Goal: Information Seeking & Learning: Learn about a topic

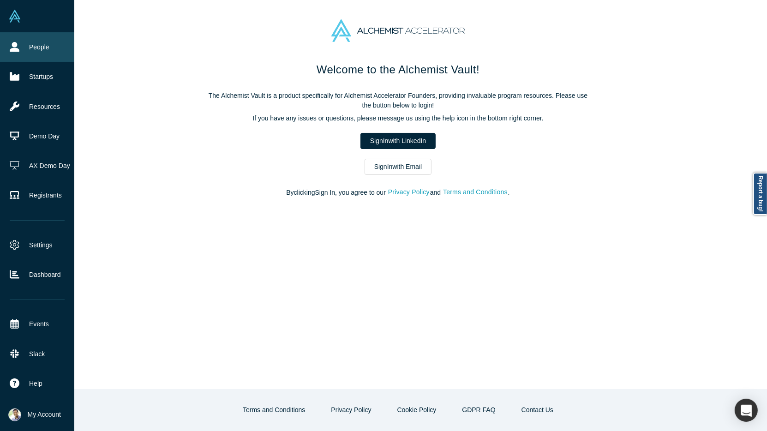
click at [26, 49] on link "People" at bounding box center [37, 47] width 74 height 30
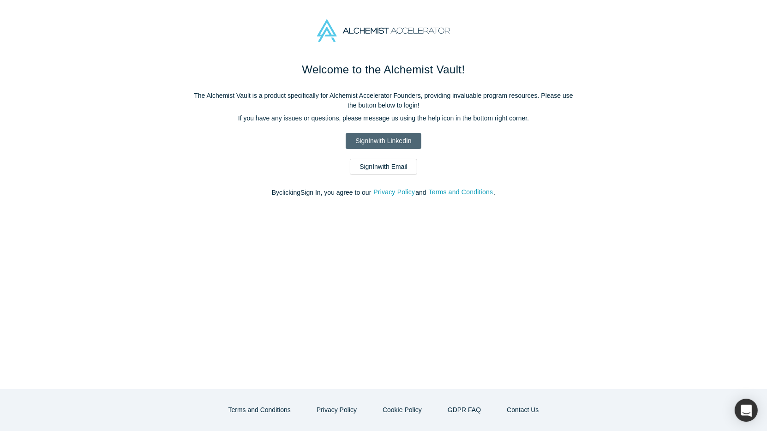
click at [397, 142] on link "Sign In with LinkedIn" at bounding box center [383, 141] width 75 height 16
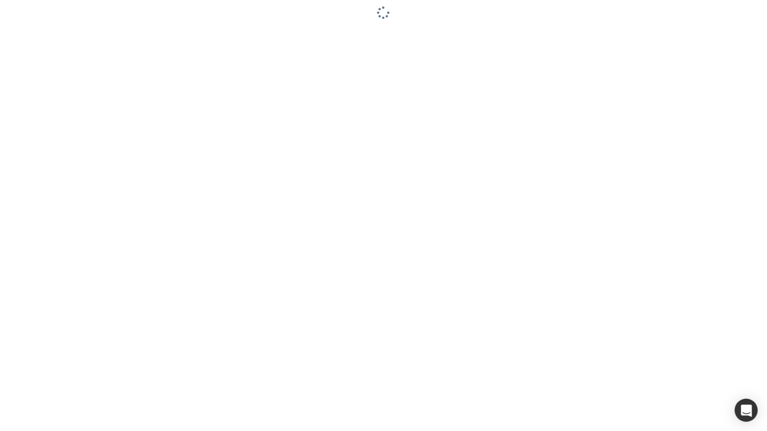
click at [127, 74] on div at bounding box center [383, 215] width 767 height 431
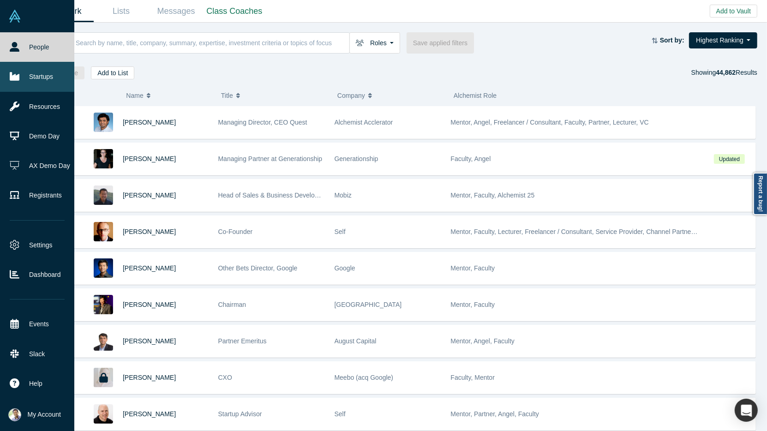
click at [39, 78] on link "Startups" at bounding box center [37, 77] width 74 height 30
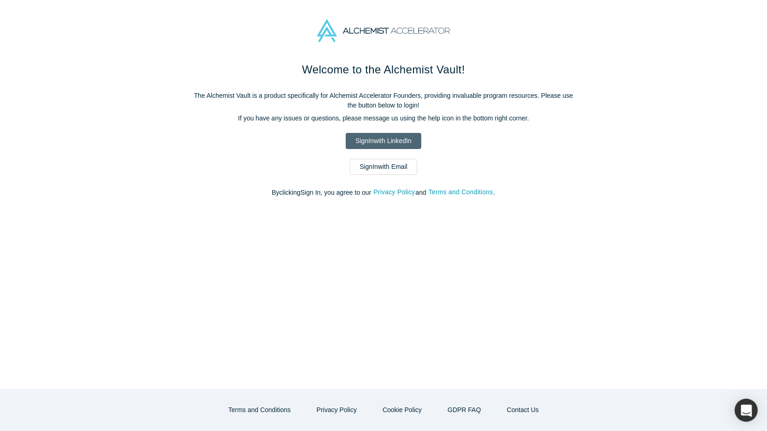
click at [360, 136] on link "Sign In with LinkedIn" at bounding box center [383, 141] width 75 height 16
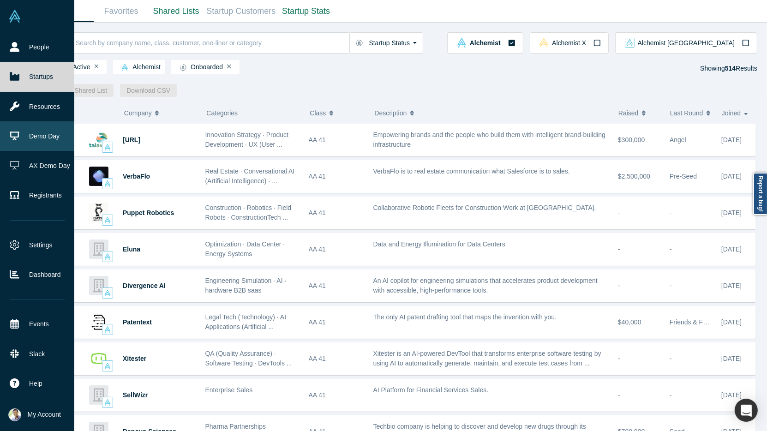
click at [27, 143] on link "Demo Day" at bounding box center [37, 136] width 74 height 30
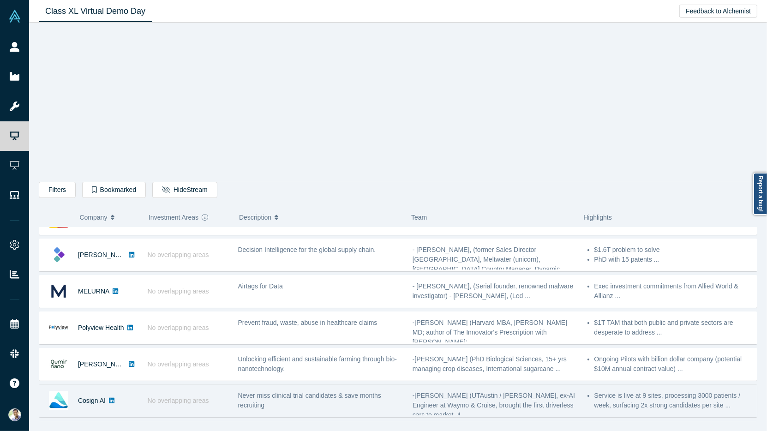
scroll to position [24, 0]
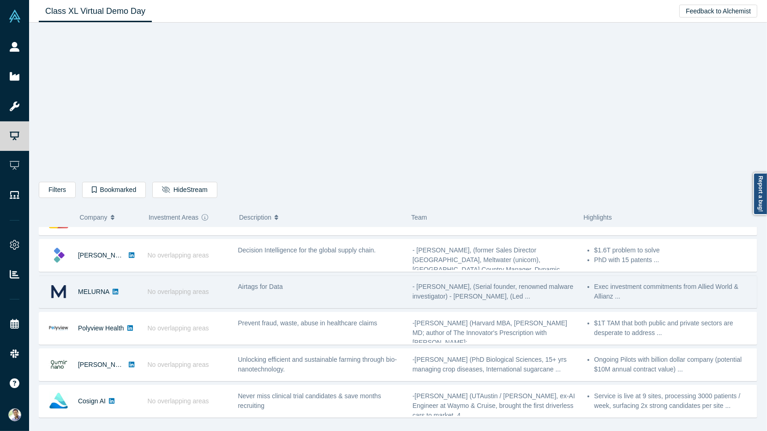
click at [137, 289] on div "MELURNA" at bounding box center [88, 292] width 99 height 32
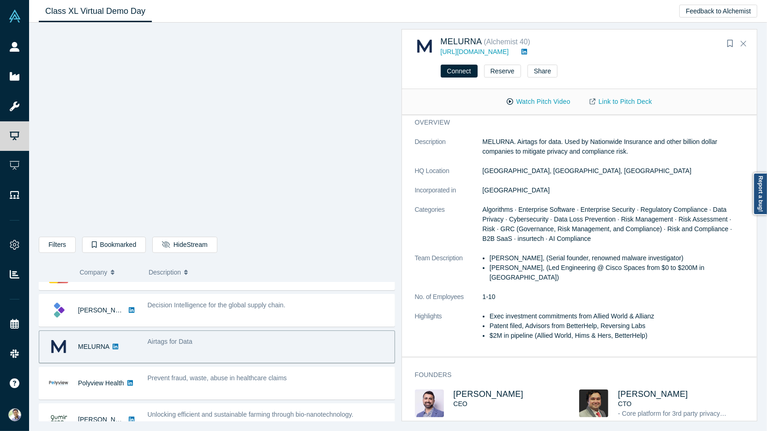
scroll to position [0, 0]
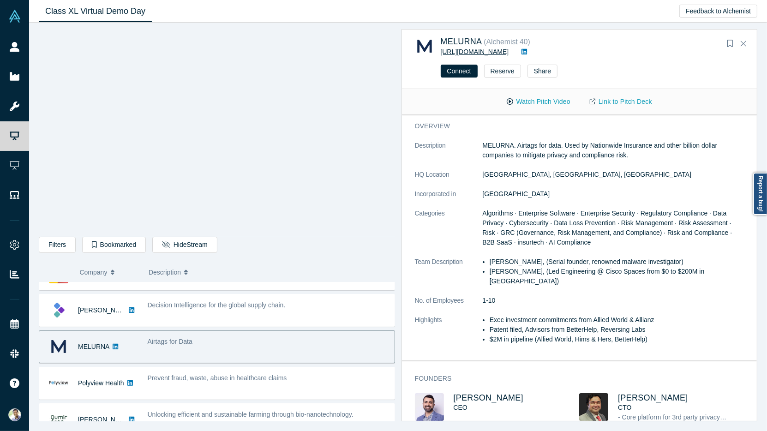
click at [488, 53] on link "[URL][DOMAIN_NAME]" at bounding box center [475, 51] width 68 height 7
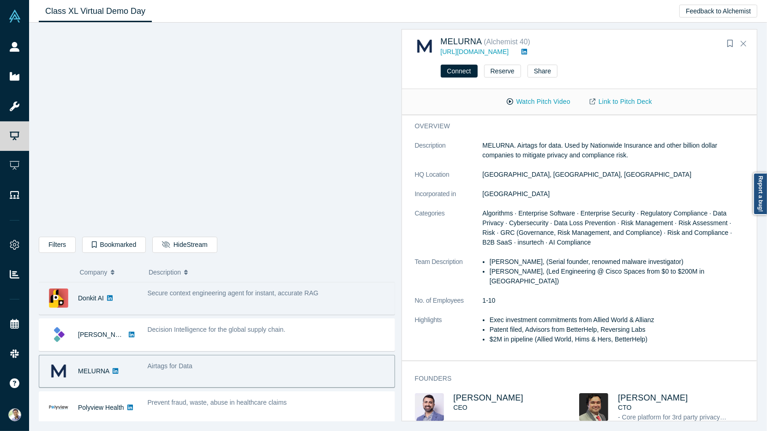
click at [293, 305] on div "Secure context engineering agent for instant, accurate RAG" at bounding box center [269, 298] width 252 height 29
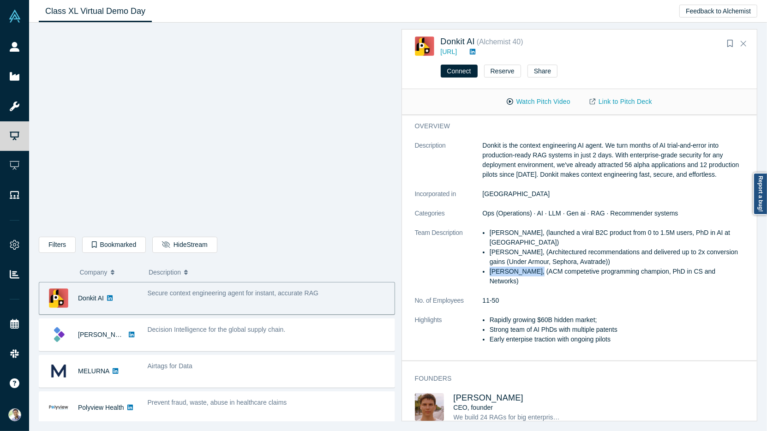
drag, startPoint x: 531, startPoint y: 271, endPoint x: 488, endPoint y: 271, distance: 42.9
click at [488, 271] on ul "[PERSON_NAME], (launched a viral B2C product from 0 to 1.5M users, PhD in AI at…" at bounding box center [614, 257] width 262 height 58
copy li "[PERSON_NAME]"
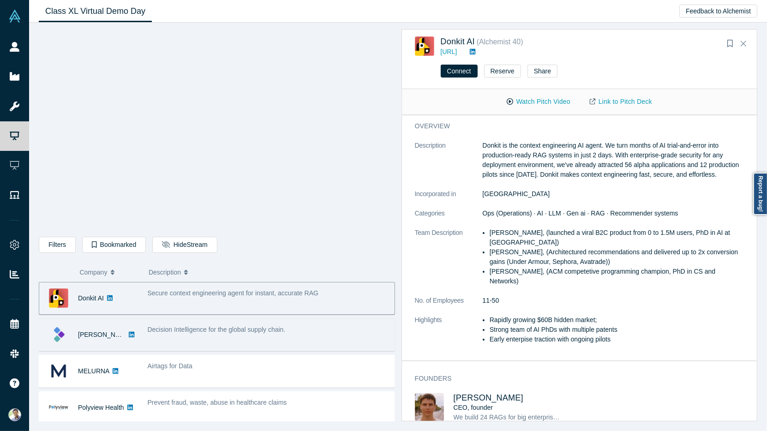
click at [207, 334] on div "Decision Intelligence for the global supply chain." at bounding box center [269, 334] width 252 height 29
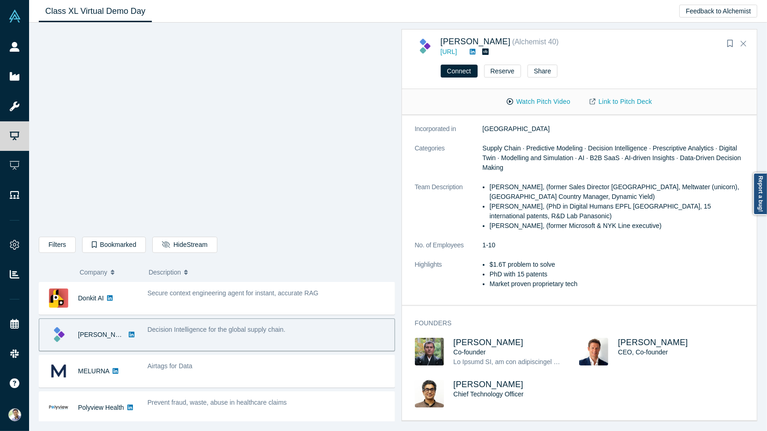
scroll to position [93, 0]
click at [501, 384] on span "[PERSON_NAME]" at bounding box center [489, 385] width 70 height 9
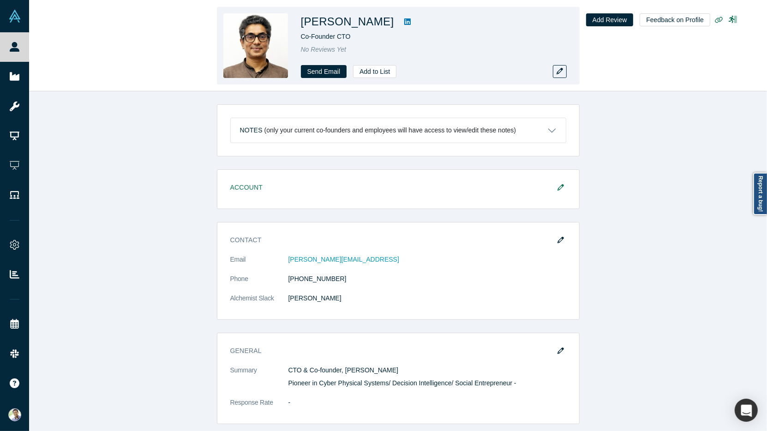
click at [411, 19] on icon at bounding box center [407, 21] width 6 height 6
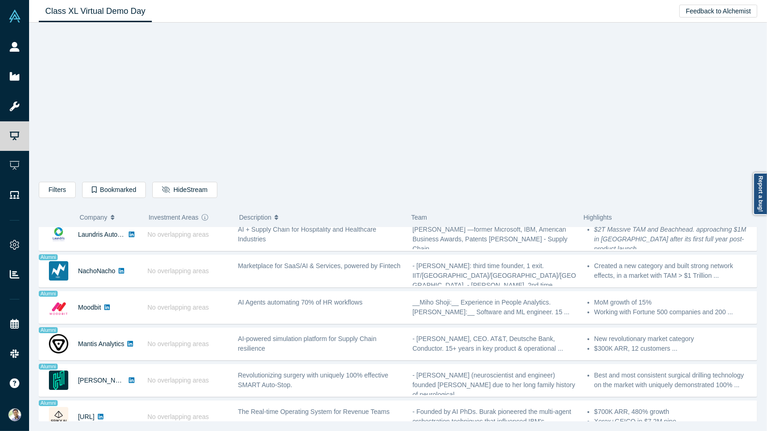
scroll to position [669, 0]
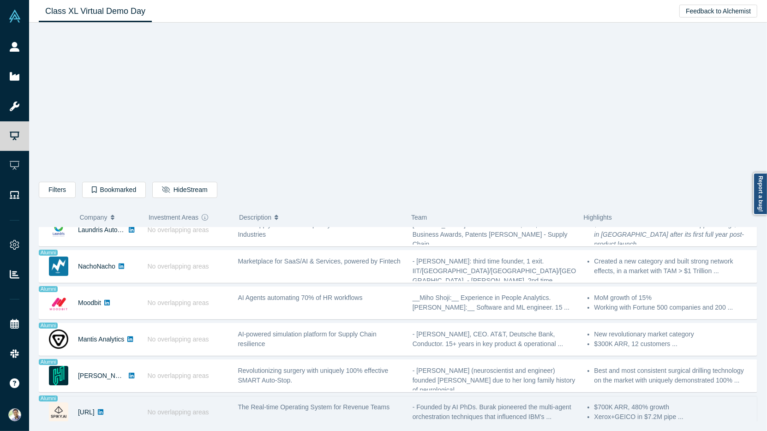
click at [209, 396] on div "No overlapping areas" at bounding box center [188, 412] width 90 height 32
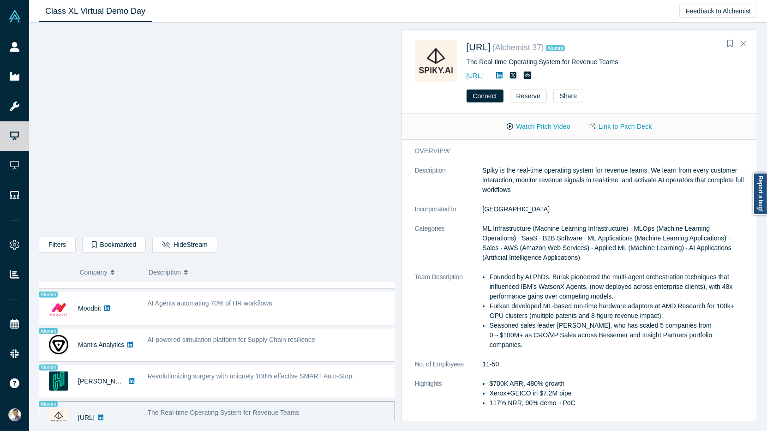
scroll to position [721, 0]
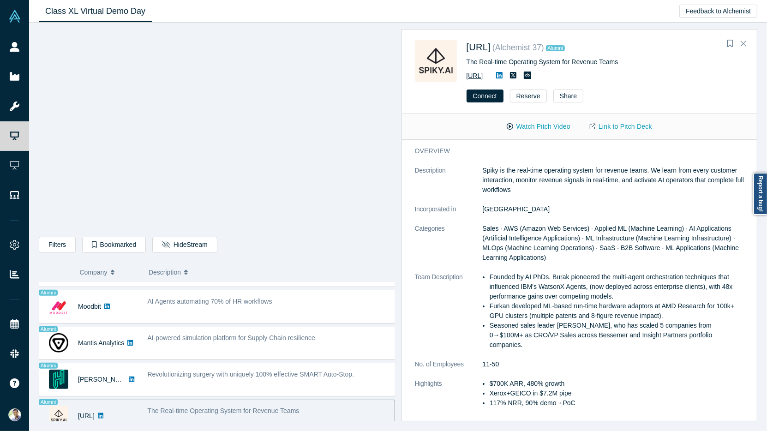
click at [483, 74] on link "[URL]" at bounding box center [474, 75] width 17 height 7
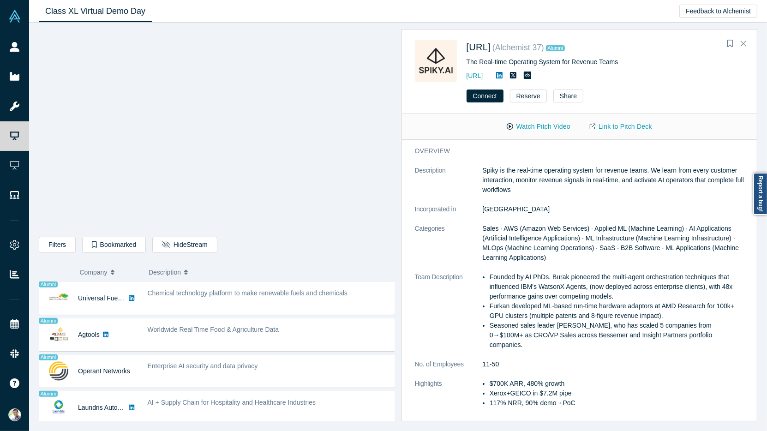
scroll to position [536, 0]
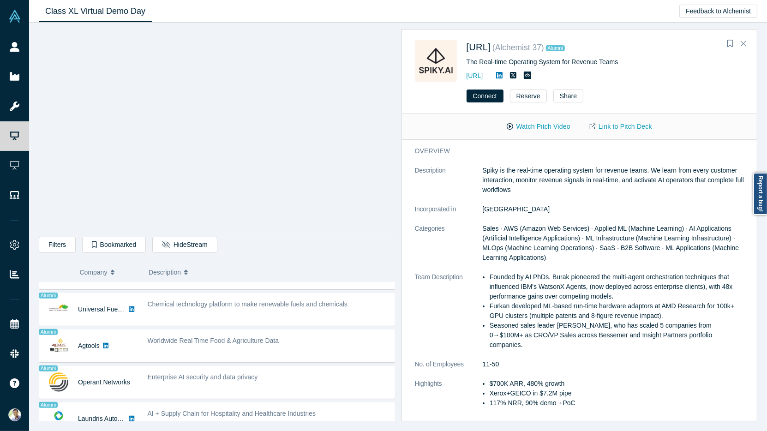
click at [211, 337] on span "Worldwide Real Time Food & Agriculture Data" at bounding box center [213, 340] width 131 height 7
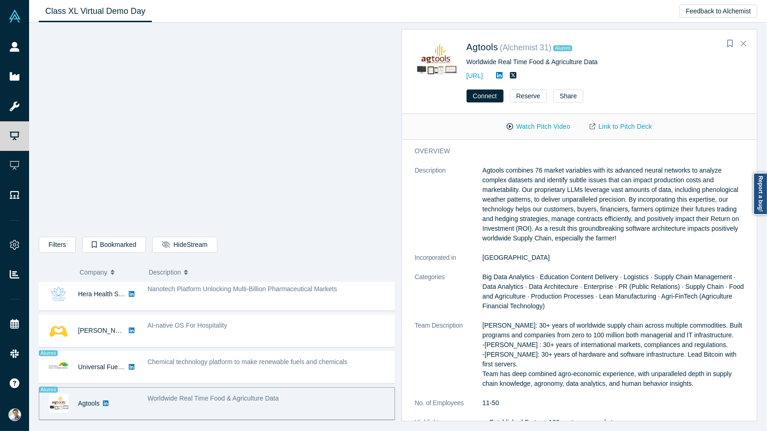
scroll to position [476, 0]
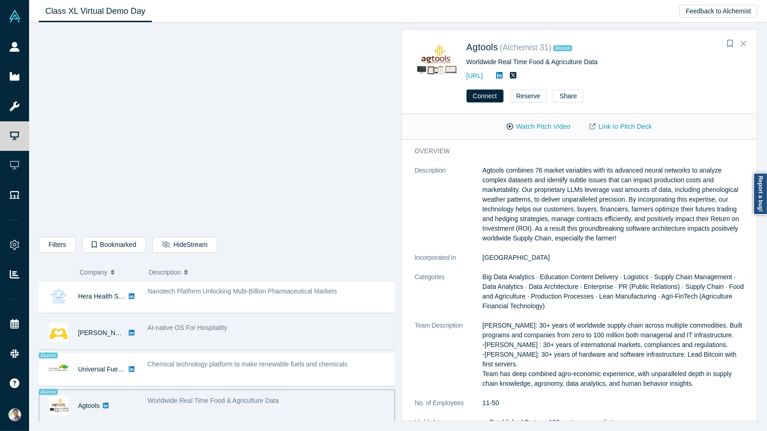
click at [212, 331] on div "AI-native OS For Hospitality" at bounding box center [269, 332] width 252 height 29
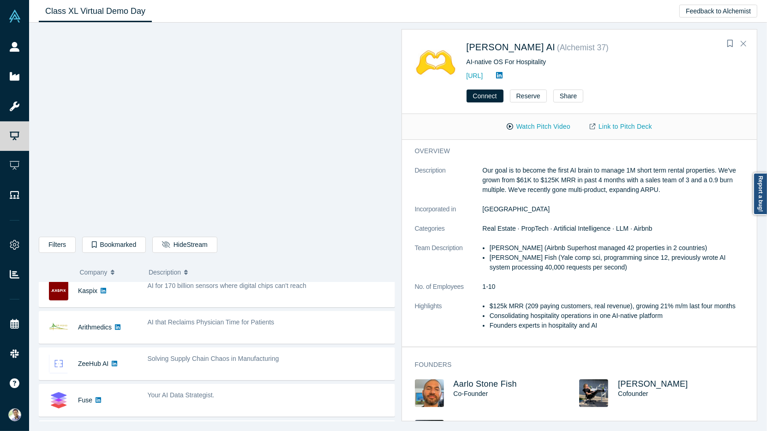
scroll to position [286, 0]
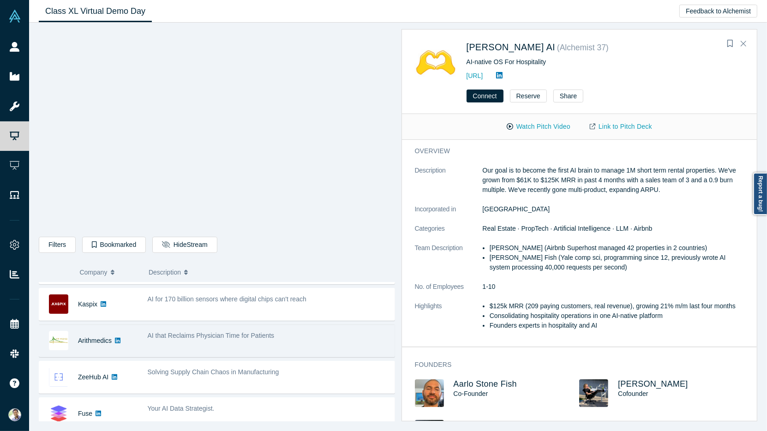
click at [247, 332] on span "AI that Reclaims Physician Time for Patients" at bounding box center [211, 335] width 127 height 7
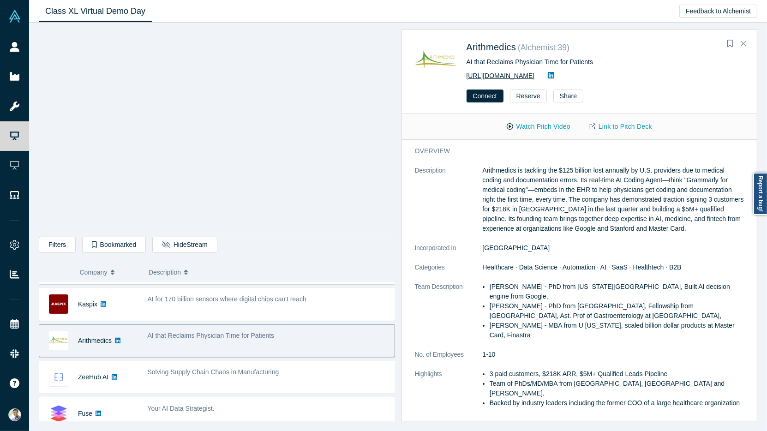
click at [498, 76] on link "[URL][DOMAIN_NAME]" at bounding box center [500, 75] width 68 height 7
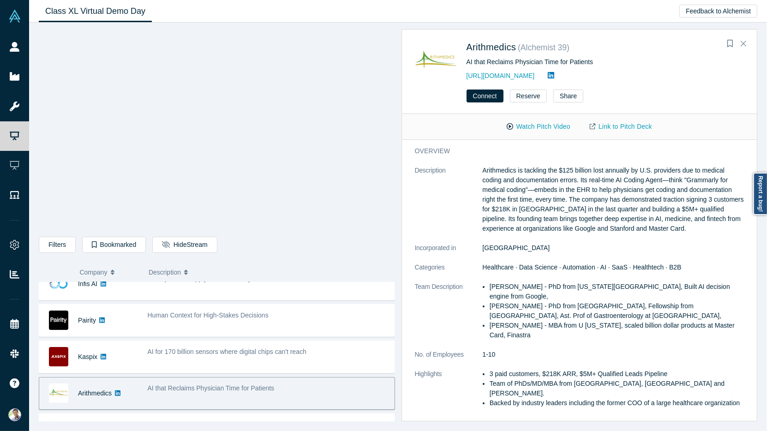
scroll to position [243, 0]
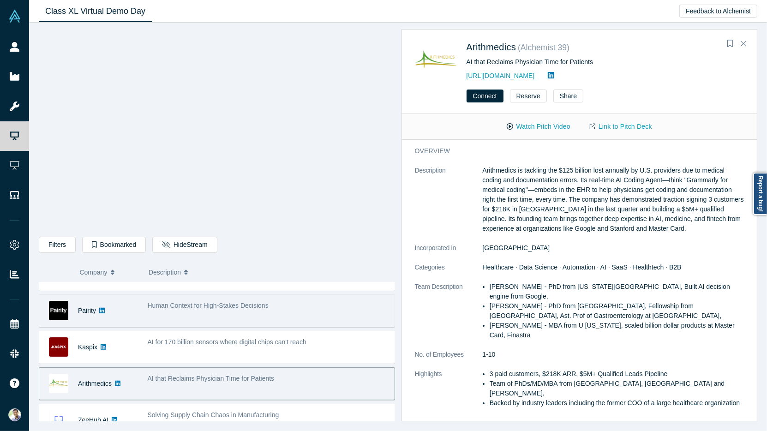
click at [204, 314] on div "Human Context for High-Stakes Decisions" at bounding box center [269, 310] width 252 height 29
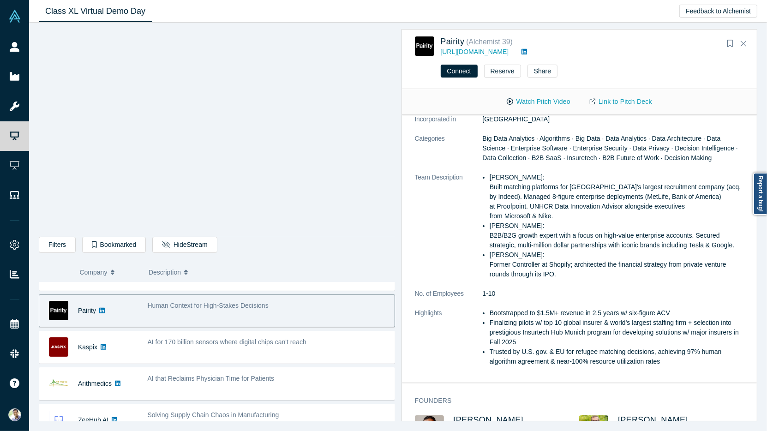
scroll to position [155, 0]
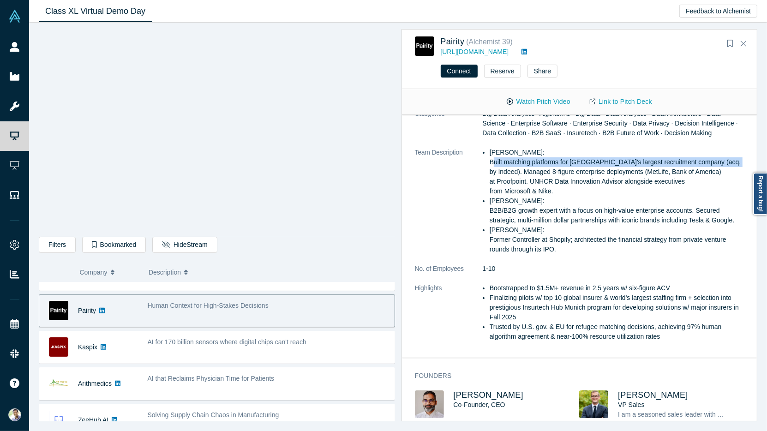
drag, startPoint x: 489, startPoint y: 162, endPoint x: 731, endPoint y: 161, distance: 242.2
click at [731, 161] on li "[PERSON_NAME]: Built matching platforms for [GEOGRAPHIC_DATA]'s largest recruit…" at bounding box center [617, 172] width 254 height 48
copy li "Built matching platforms for [GEOGRAPHIC_DATA]'s largest recruitment company (a…"
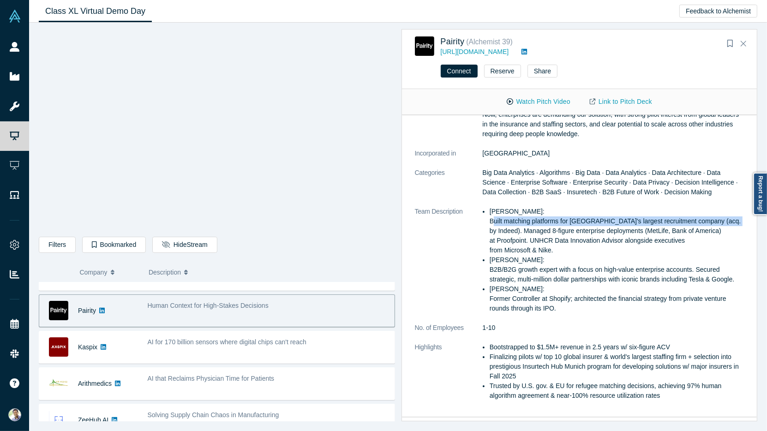
scroll to position [0, 0]
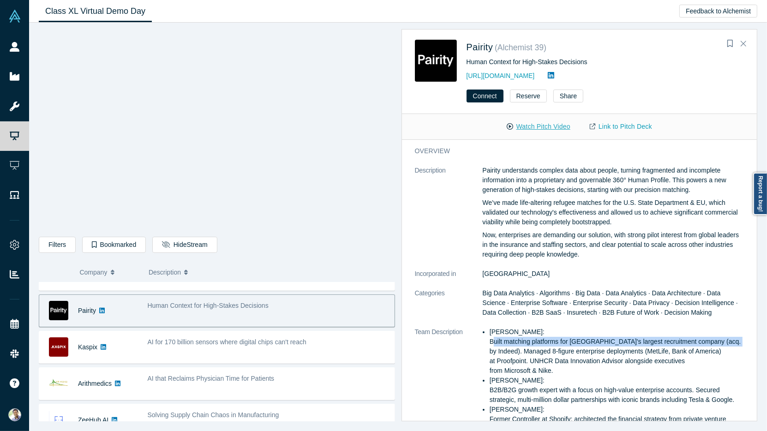
click at [526, 124] on button "Watch Pitch Video" at bounding box center [538, 127] width 83 height 16
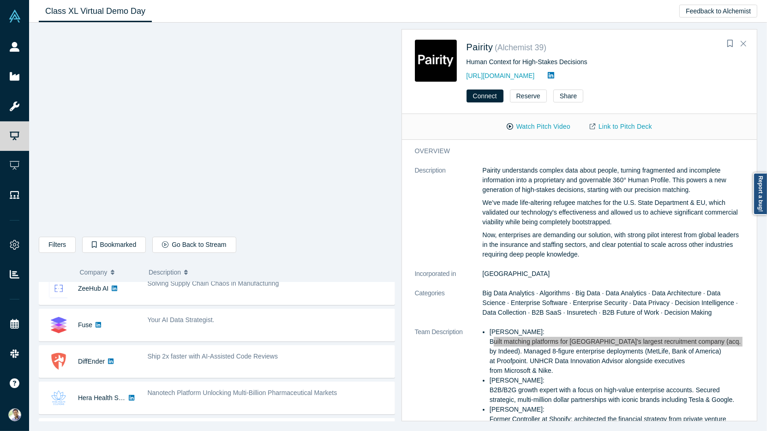
scroll to position [382, 0]
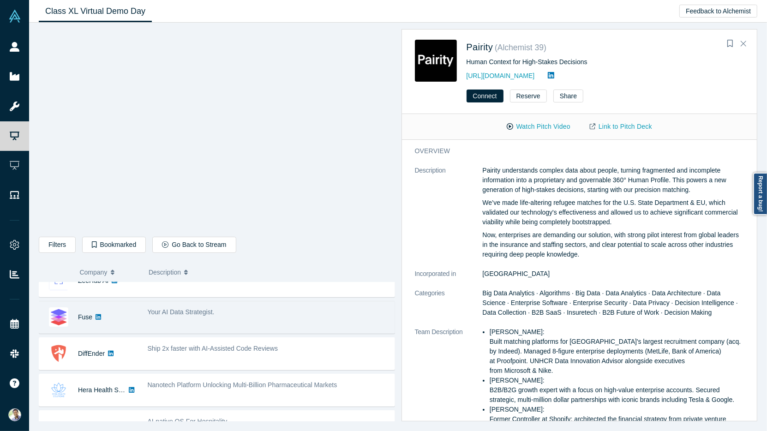
click at [188, 316] on div "Your AI Data Strategist." at bounding box center [269, 317] width 252 height 29
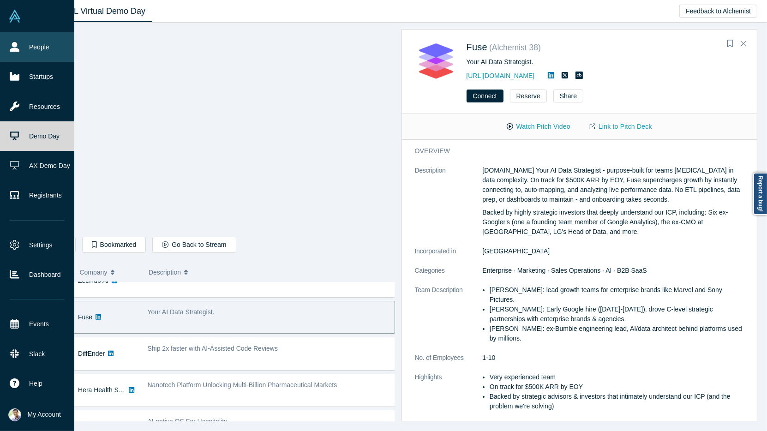
click at [21, 50] on link "People" at bounding box center [37, 47] width 74 height 30
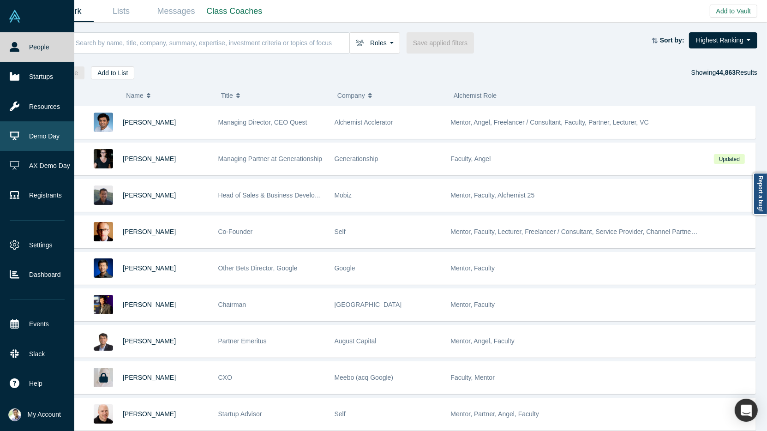
click at [43, 137] on link "Demo Day" at bounding box center [37, 136] width 74 height 30
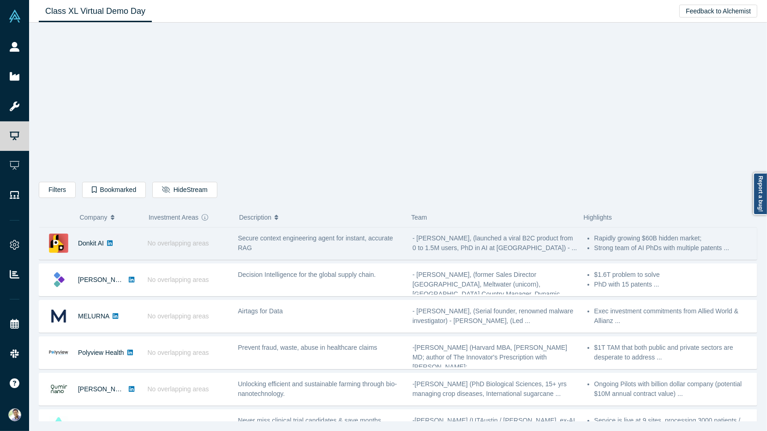
click at [229, 240] on div "No overlapping areas" at bounding box center [188, 243] width 90 height 32
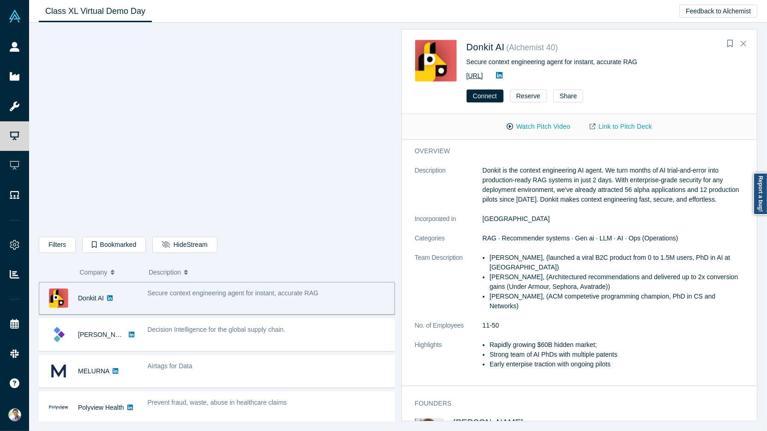
click at [483, 74] on link "[URL]" at bounding box center [474, 75] width 17 height 7
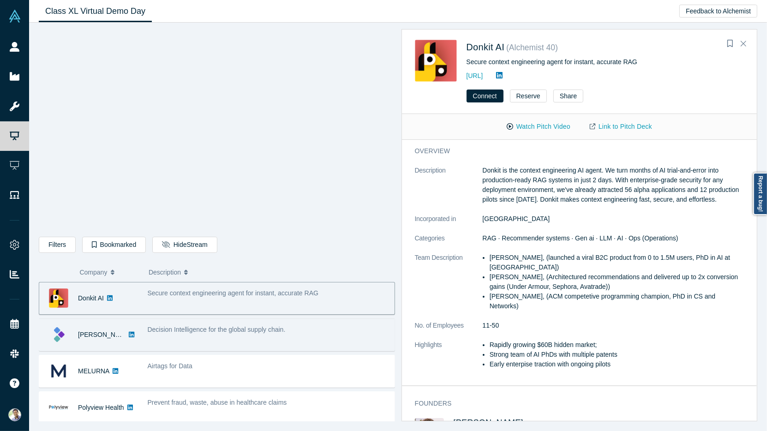
click at [169, 334] on div "Decision Intelligence for the global supply chain." at bounding box center [269, 334] width 252 height 29
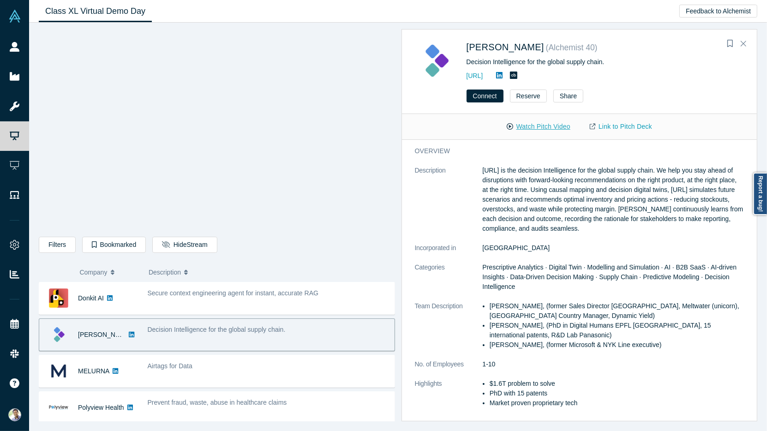
click at [537, 125] on button "Watch Pitch Video" at bounding box center [538, 127] width 83 height 16
click at [542, 123] on button "Watch Pitch Video" at bounding box center [538, 127] width 83 height 16
click at [483, 73] on link "[URL]" at bounding box center [474, 75] width 17 height 7
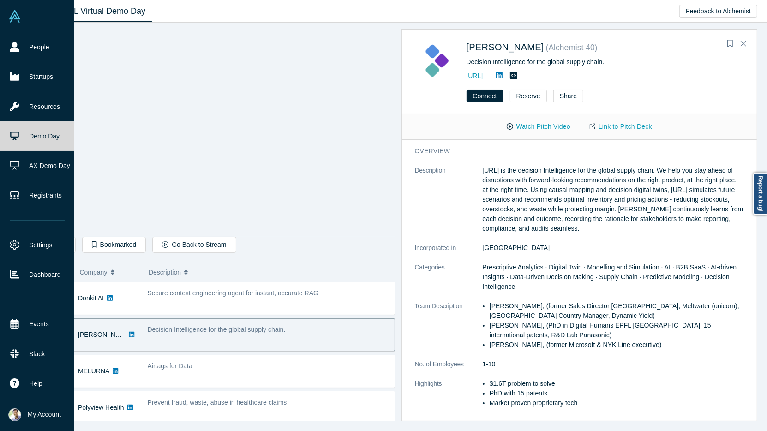
click at [52, 135] on link "Demo Day" at bounding box center [37, 136] width 74 height 30
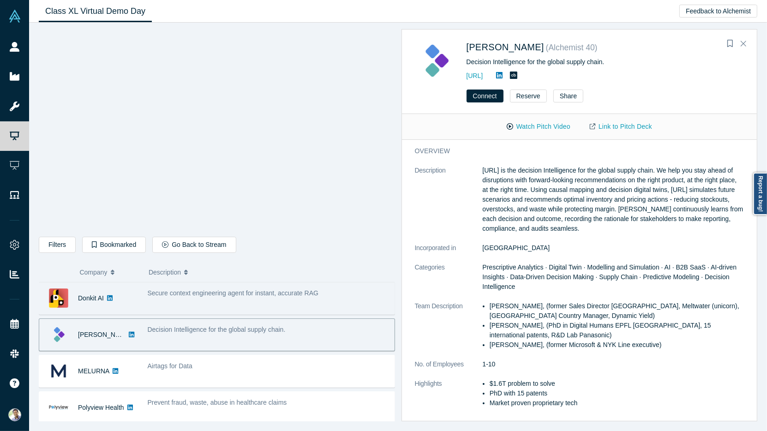
click at [90, 291] on div "Donkit AI" at bounding box center [91, 298] width 26 height 32
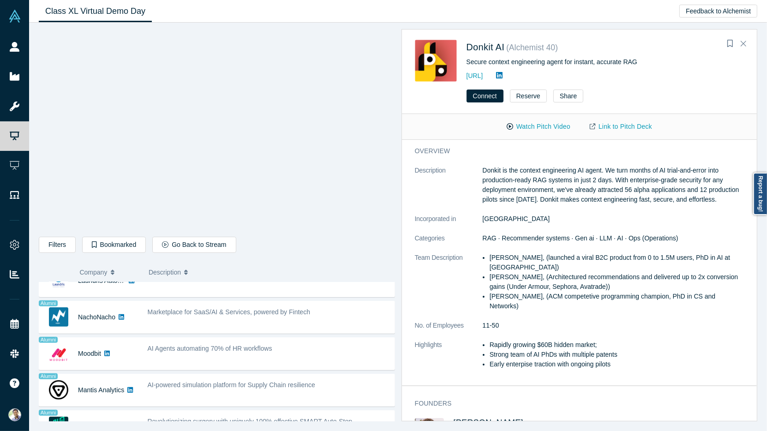
scroll to position [725, 0]
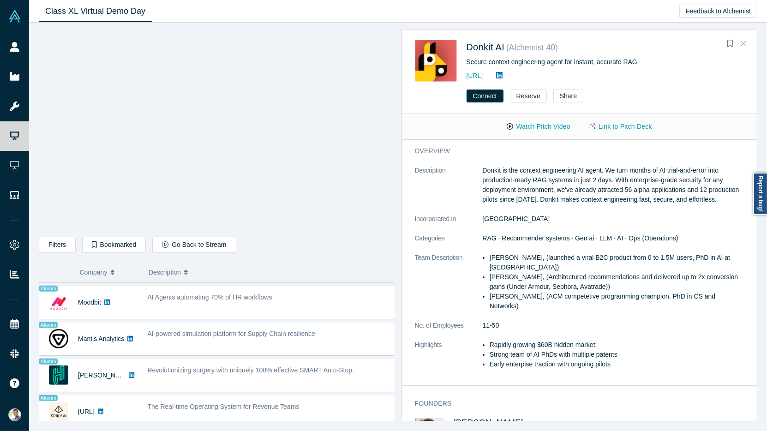
click at [745, 42] on icon "Close" at bounding box center [743, 43] width 6 height 8
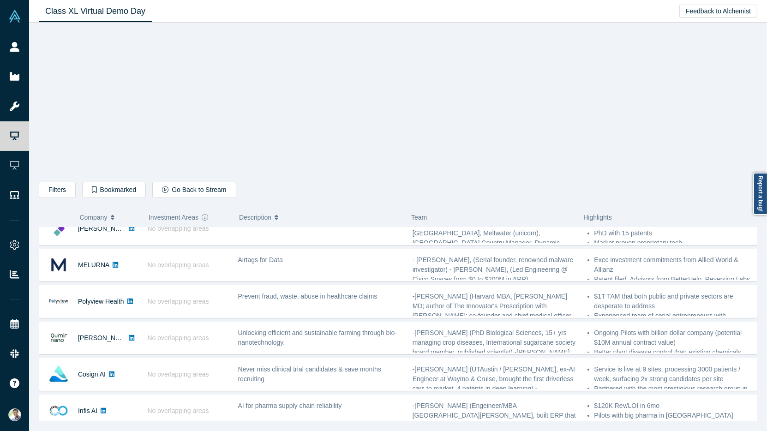
scroll to position [27, 0]
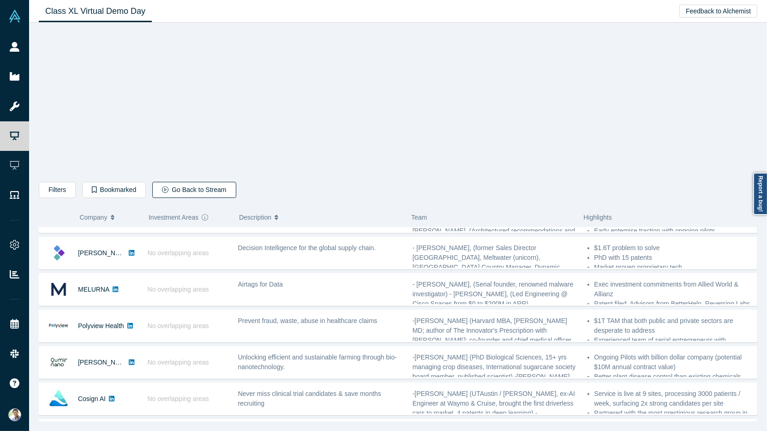
click at [182, 185] on button "Go Back to Stream" at bounding box center [194, 190] width 84 height 16
click at [168, 190] on button "Hide Stream" at bounding box center [184, 190] width 65 height 16
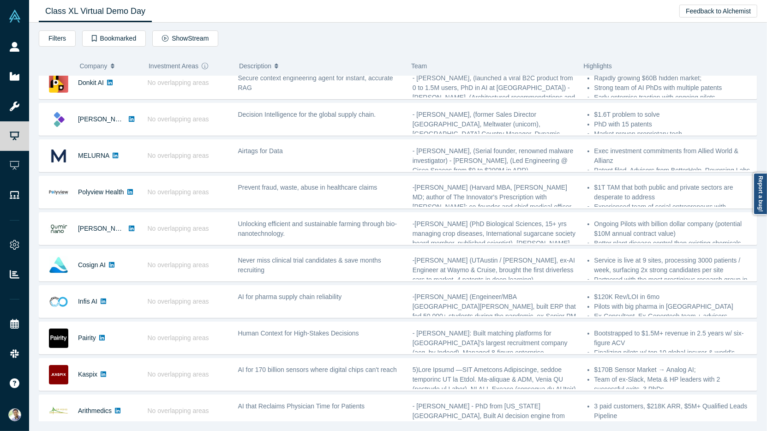
scroll to position [0, 0]
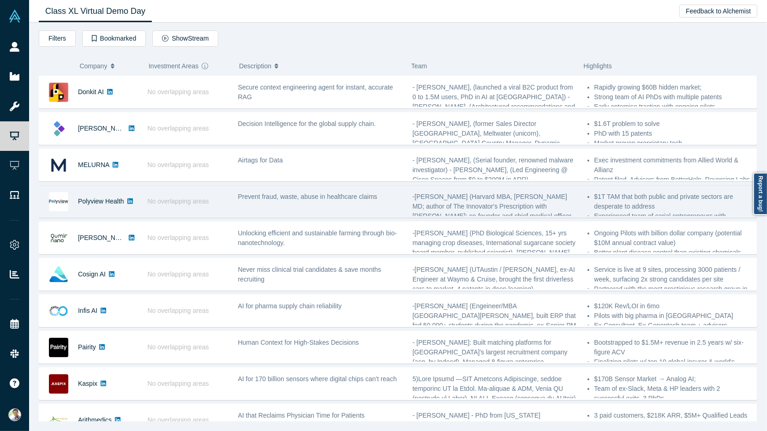
click at [271, 202] on div "Prevent fraud, waste, abuse in healthcare claims" at bounding box center [320, 201] width 174 height 29
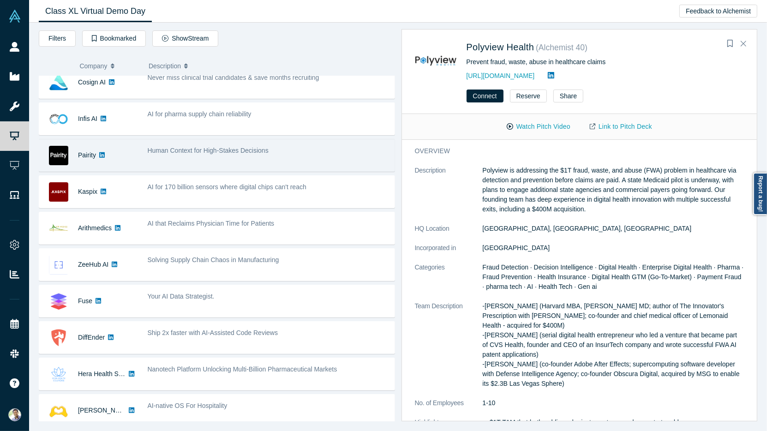
scroll to position [206, 0]
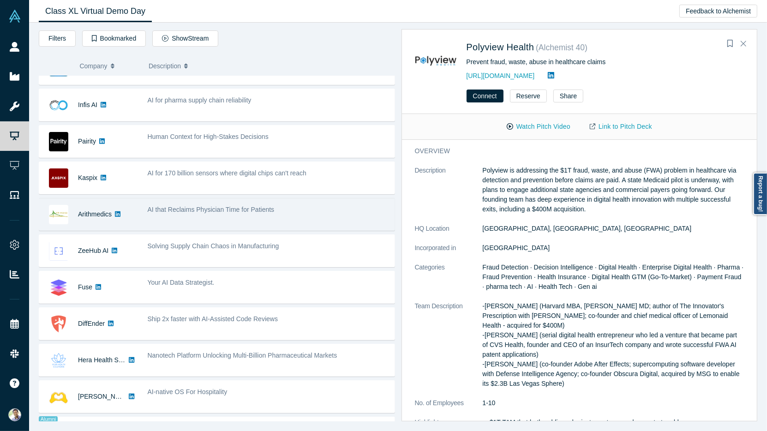
click at [300, 212] on div "AI that Reclaims Physician Time for Patients" at bounding box center [269, 214] width 252 height 29
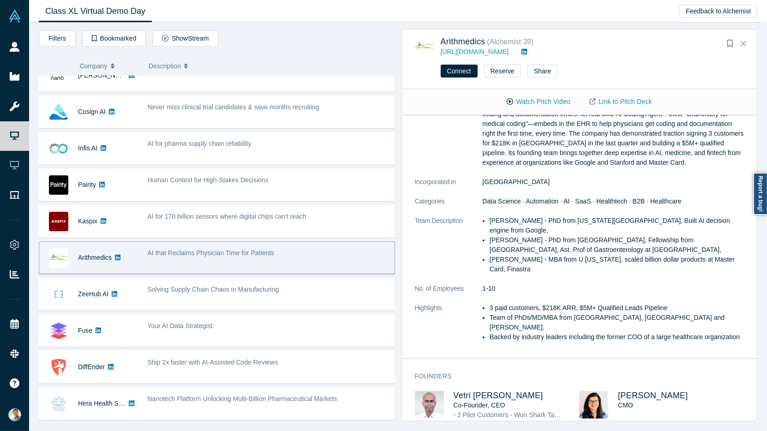
scroll to position [0, 0]
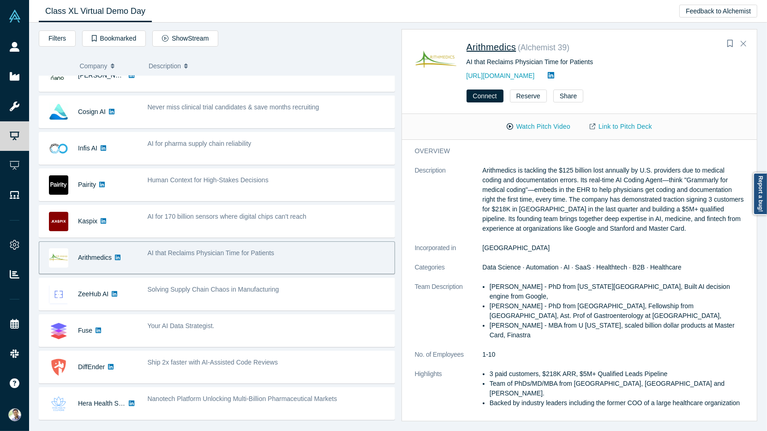
click at [489, 46] on span "Arithmedics" at bounding box center [491, 47] width 50 height 10
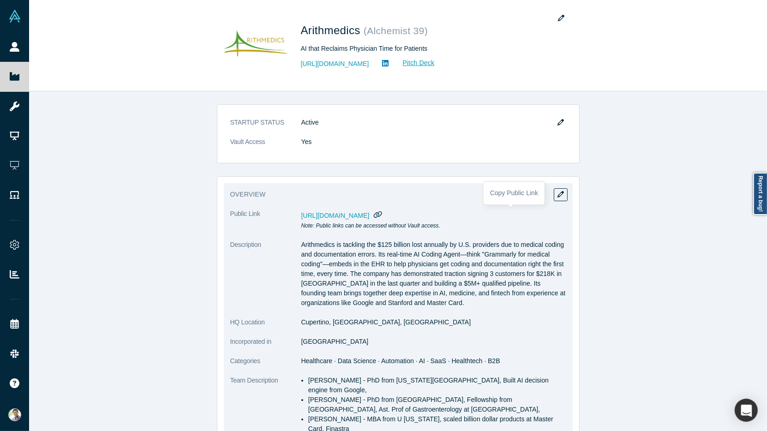
click at [382, 215] on icon "button" at bounding box center [378, 214] width 9 height 7
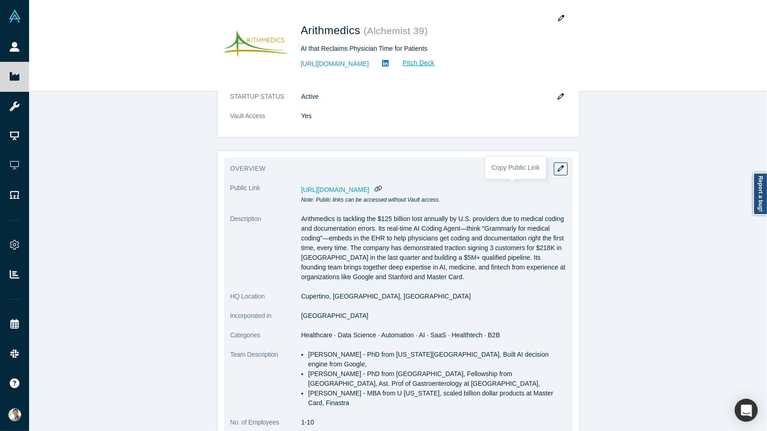
scroll to position [26, 0]
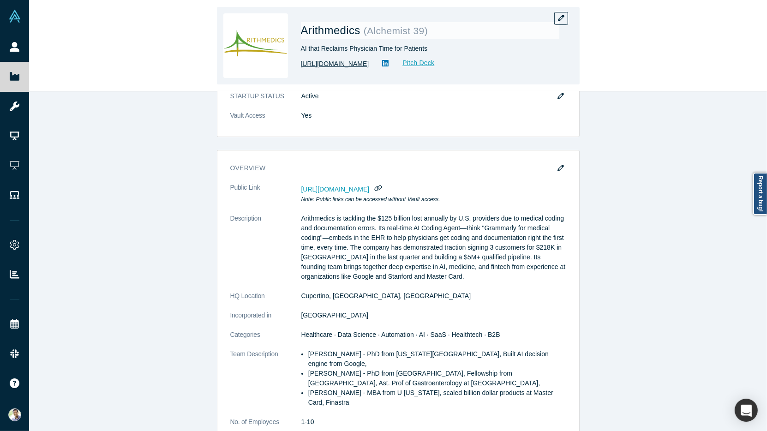
click at [329, 61] on link "[URL][DOMAIN_NAME]" at bounding box center [335, 64] width 68 height 10
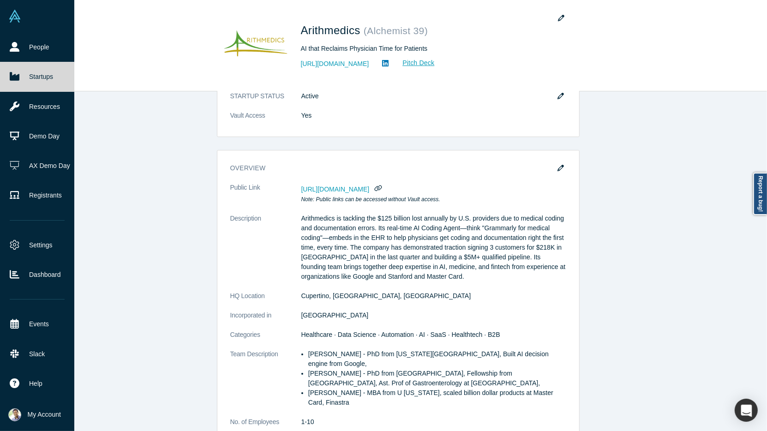
click at [24, 77] on link "Startups" at bounding box center [37, 77] width 74 height 30
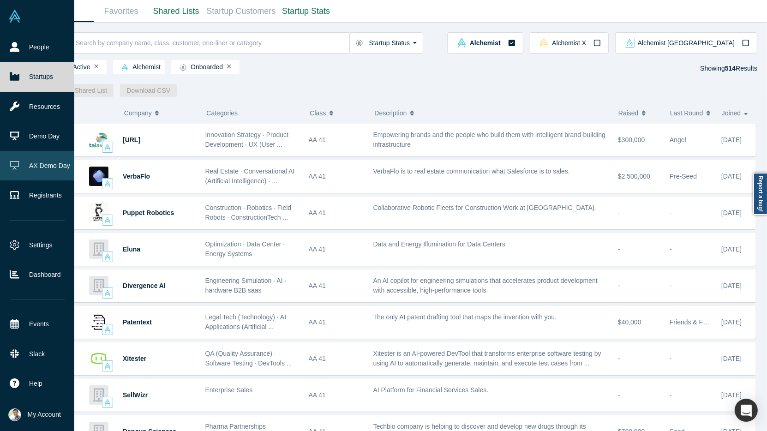
click at [25, 161] on link "AX Demo Day" at bounding box center [37, 166] width 74 height 30
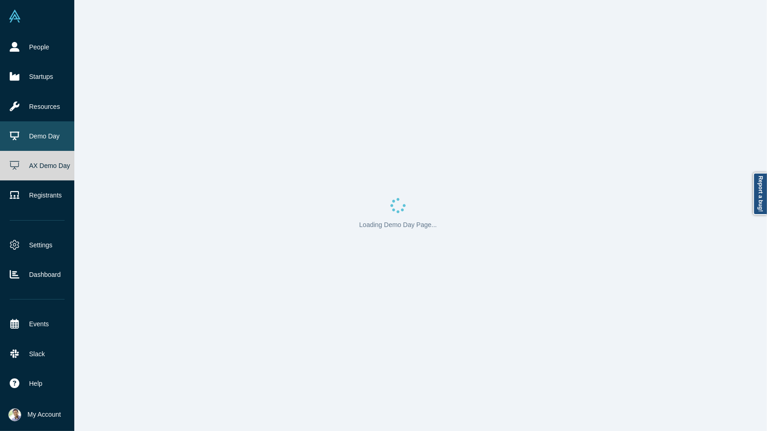
click at [30, 139] on link "Demo Day" at bounding box center [37, 136] width 74 height 30
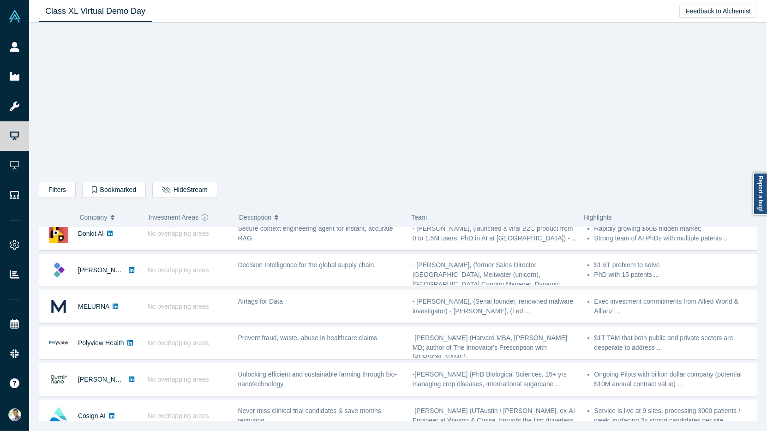
scroll to position [14, 0]
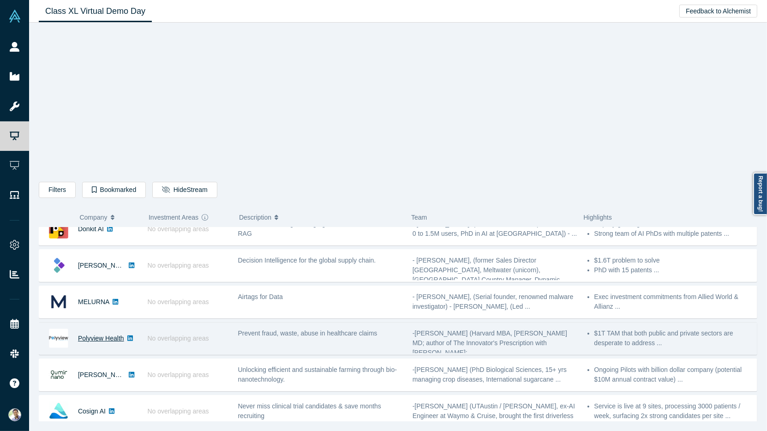
click at [104, 338] on link "Polyview Health" at bounding box center [101, 337] width 46 height 7
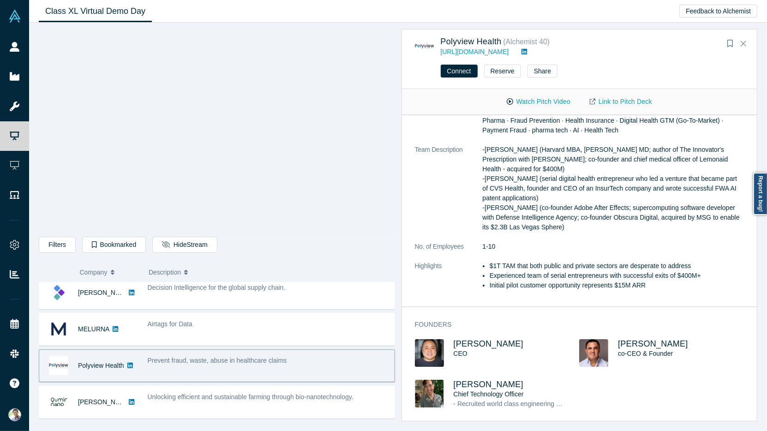
scroll to position [0, 0]
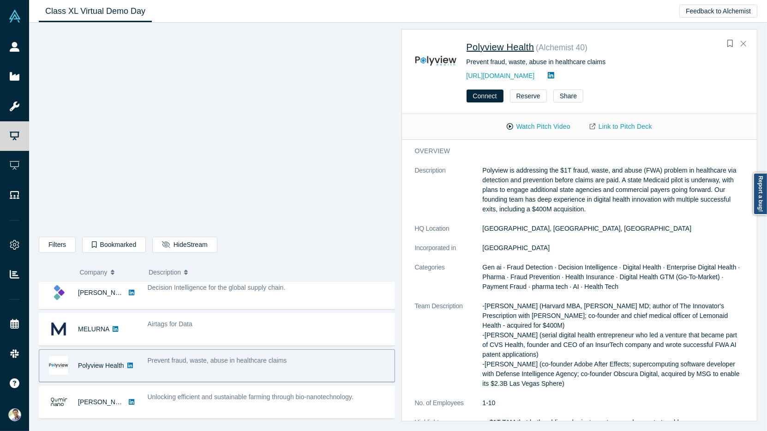
click at [515, 48] on span "Polyview Health" at bounding box center [500, 47] width 68 height 10
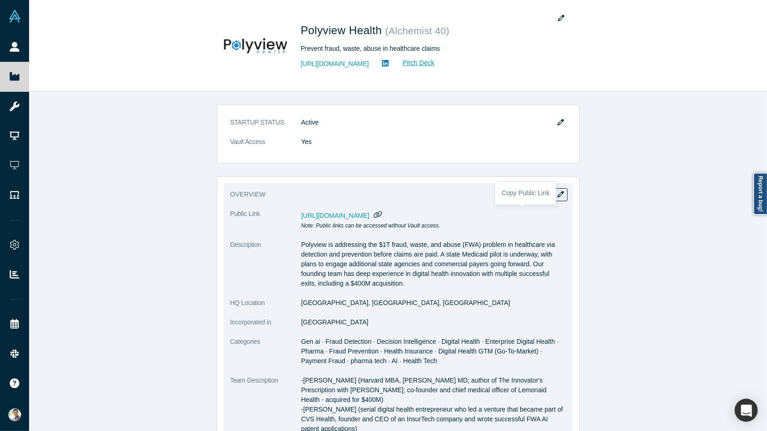
click at [382, 213] on icon "button" at bounding box center [378, 214] width 9 height 7
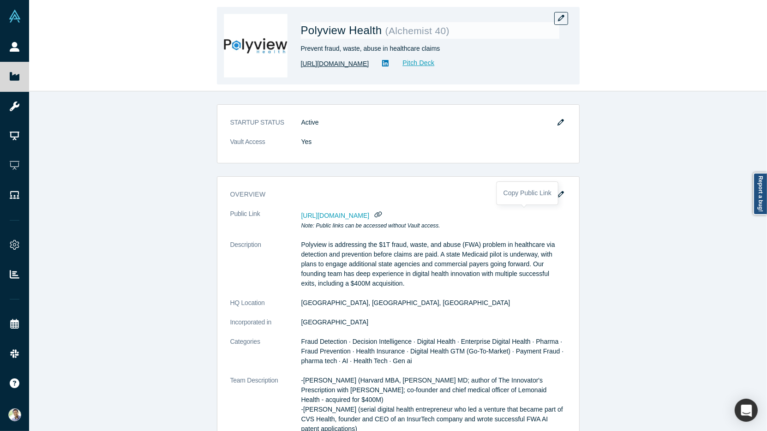
click at [350, 66] on link "[URL][DOMAIN_NAME]" at bounding box center [335, 64] width 68 height 10
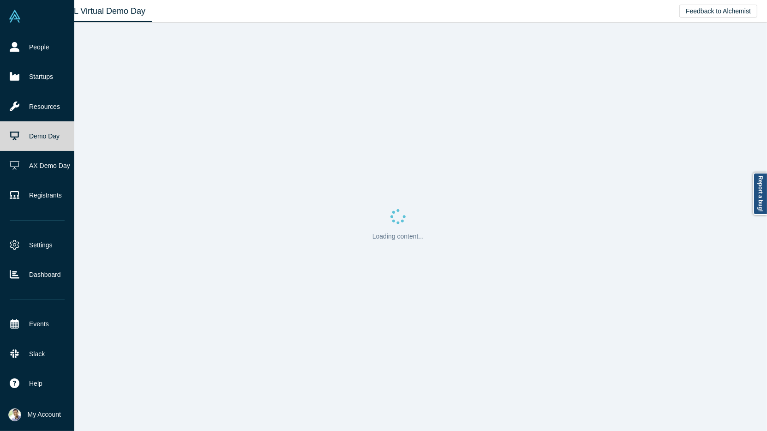
click at [27, 141] on link "Demo Day" at bounding box center [37, 136] width 74 height 30
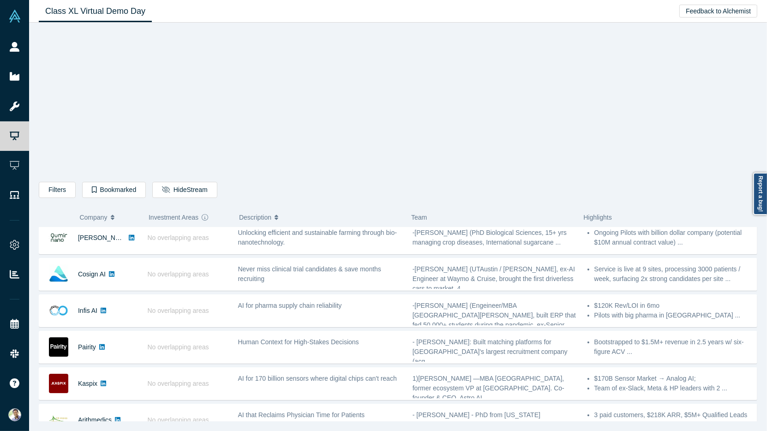
scroll to position [167, 0]
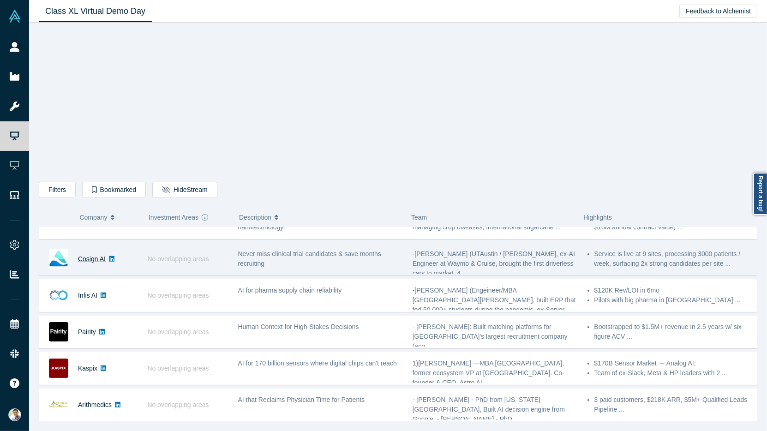
click at [102, 256] on link "Cosign AI" at bounding box center [92, 258] width 28 height 7
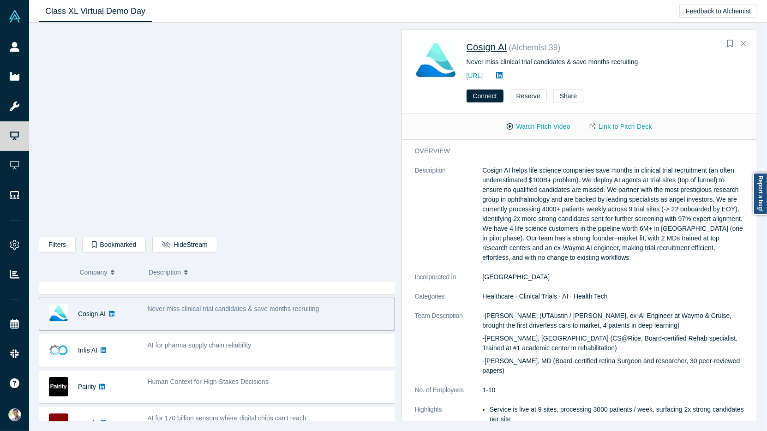
click at [485, 47] on span "Cosign AI" at bounding box center [486, 47] width 41 height 10
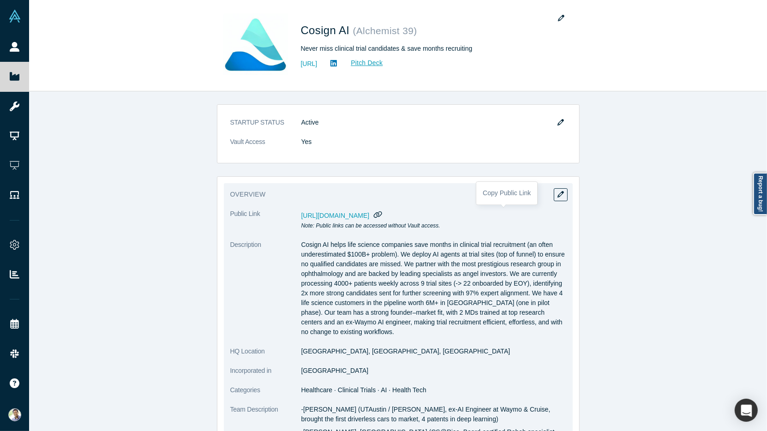
click at [382, 214] on icon "button" at bounding box center [378, 214] width 9 height 7
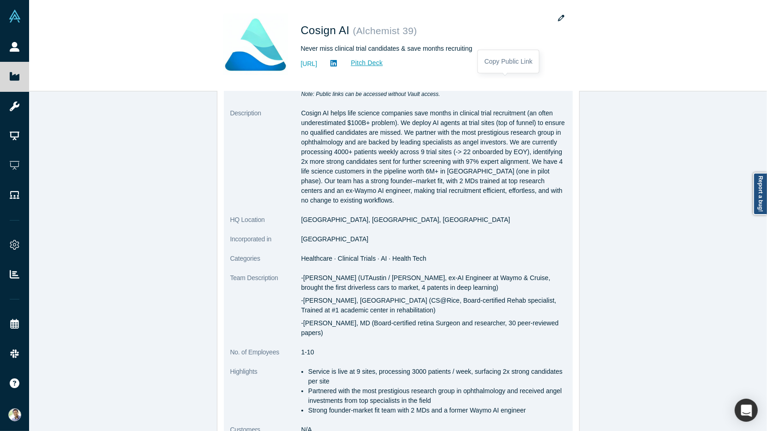
scroll to position [116, 0]
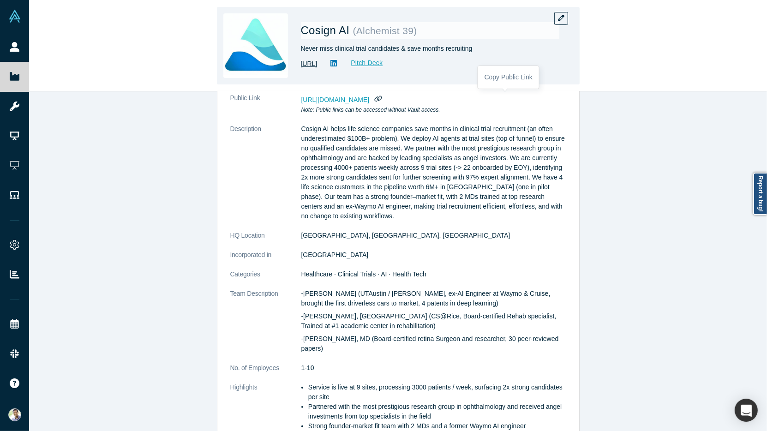
click at [317, 67] on link "[URL]" at bounding box center [309, 64] width 17 height 10
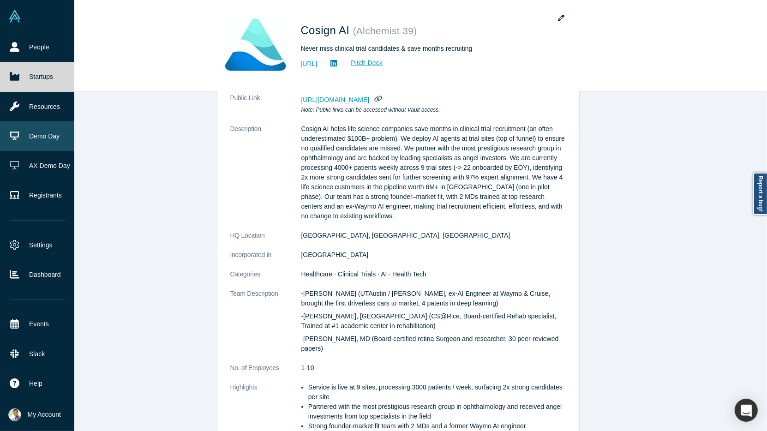
click at [36, 132] on link "Demo Day" at bounding box center [37, 136] width 74 height 30
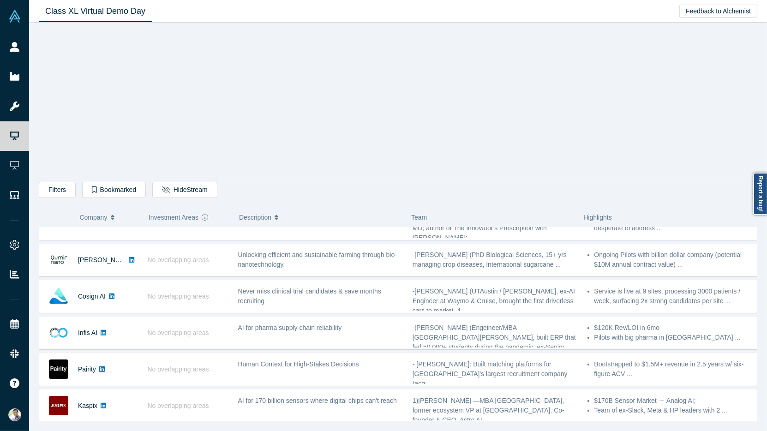
scroll to position [218, 0]
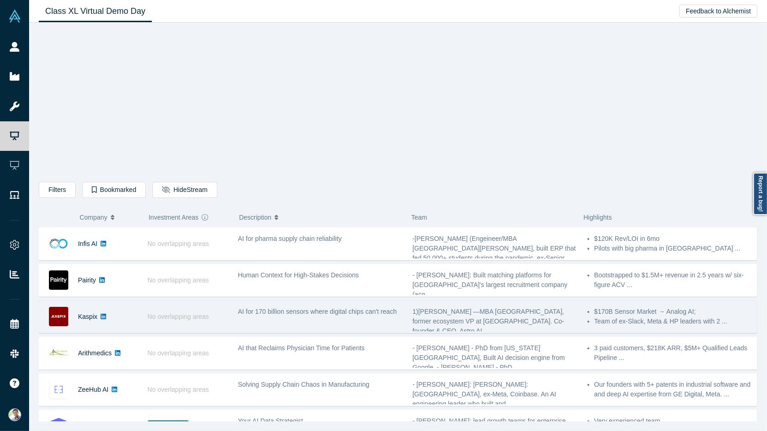
click at [299, 317] on div "AI for 170 billion sensors where digital chips can't reach" at bounding box center [320, 316] width 174 height 29
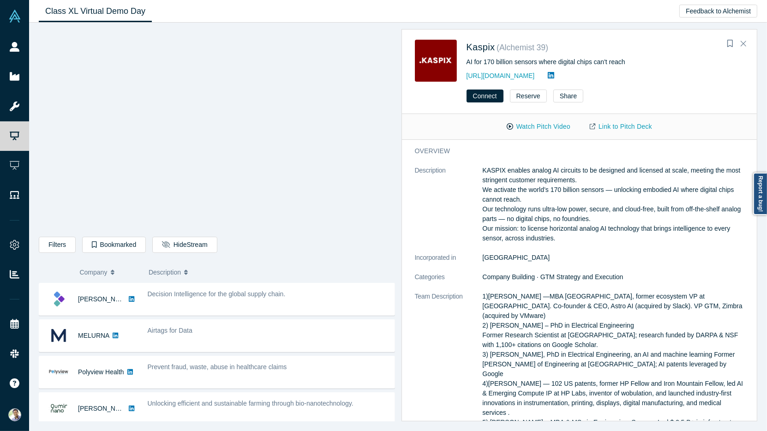
scroll to position [0, 0]
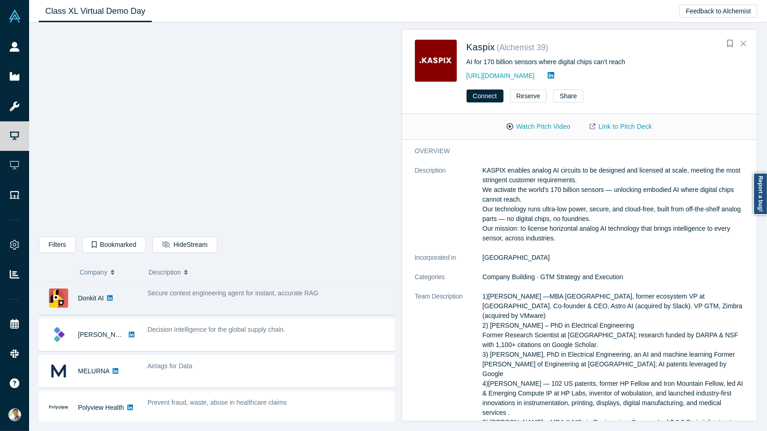
click at [330, 304] on div "Secure context engineering agent for instant, accurate RAG" at bounding box center [269, 298] width 252 height 29
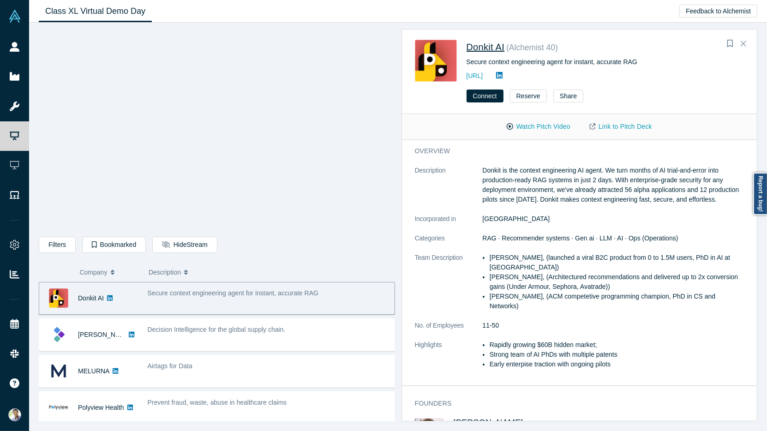
click at [489, 47] on span "Donkit AI" at bounding box center [485, 47] width 38 height 10
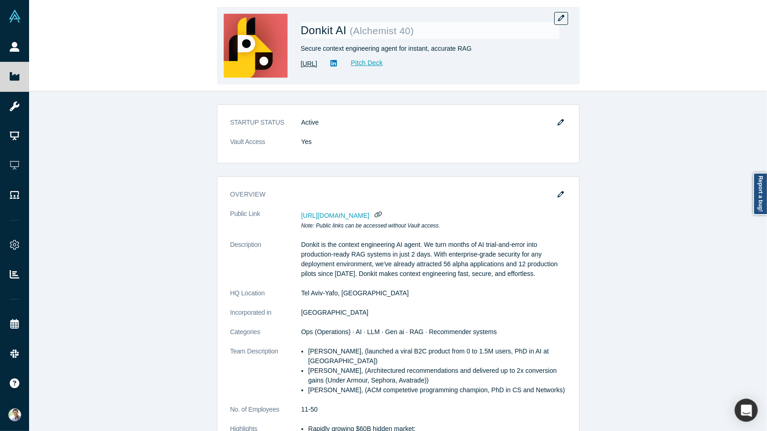
click at [317, 65] on link "[URL]" at bounding box center [309, 64] width 17 height 10
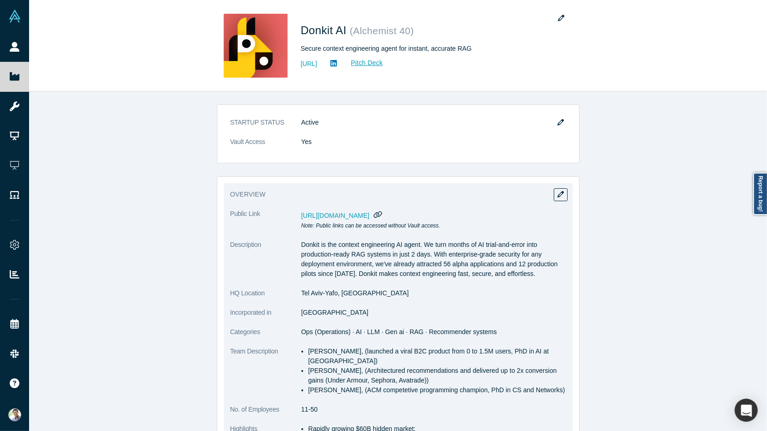
click at [382, 213] on icon "button" at bounding box center [378, 214] width 9 height 7
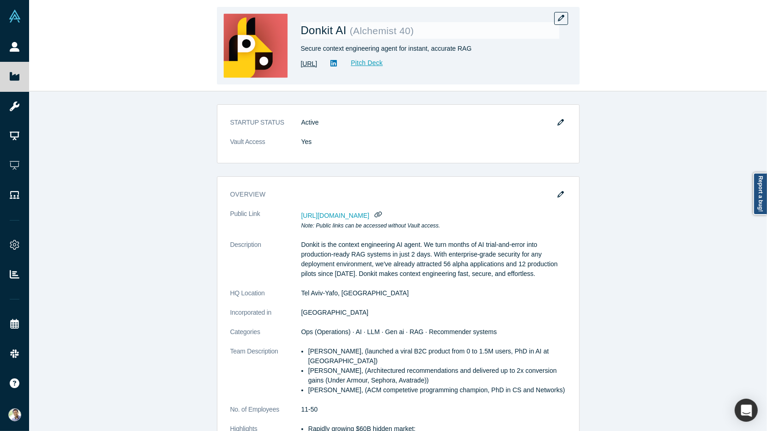
click at [317, 63] on link "[URL]" at bounding box center [309, 64] width 17 height 10
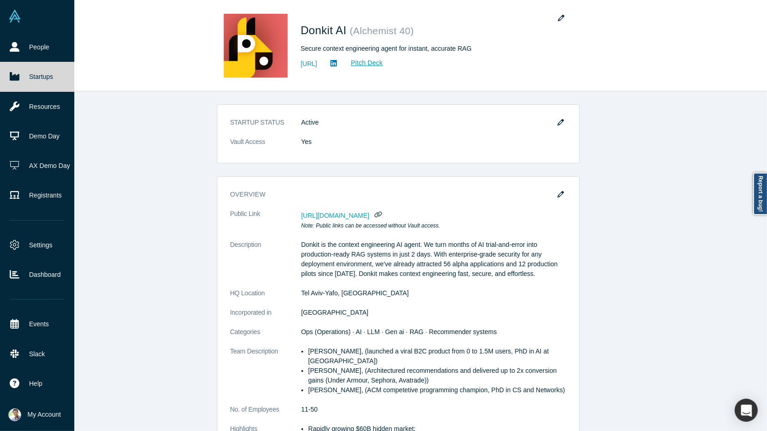
click at [32, 78] on link "Startups" at bounding box center [37, 77] width 74 height 30
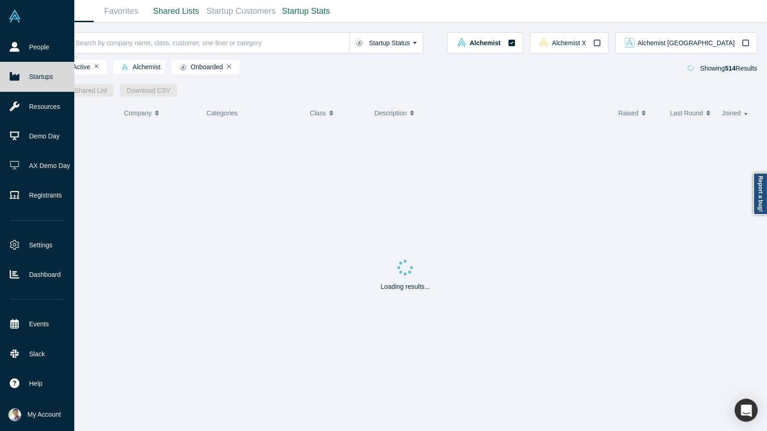
click at [36, 82] on link "Startups" at bounding box center [37, 77] width 74 height 30
click at [65, 141] on link "Demo Day" at bounding box center [37, 136] width 74 height 30
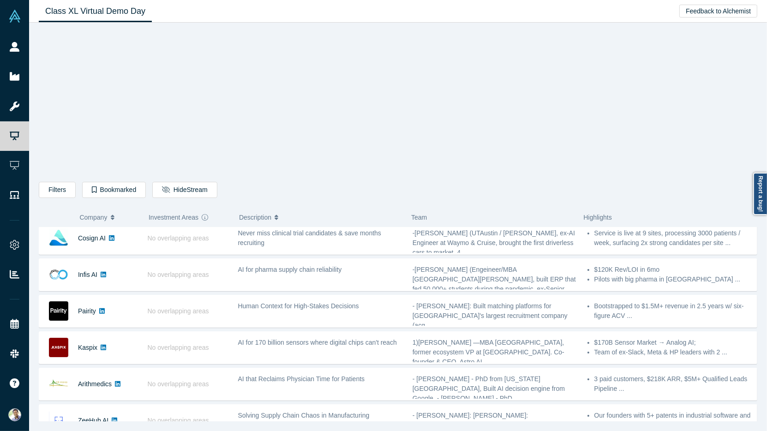
scroll to position [199, 0]
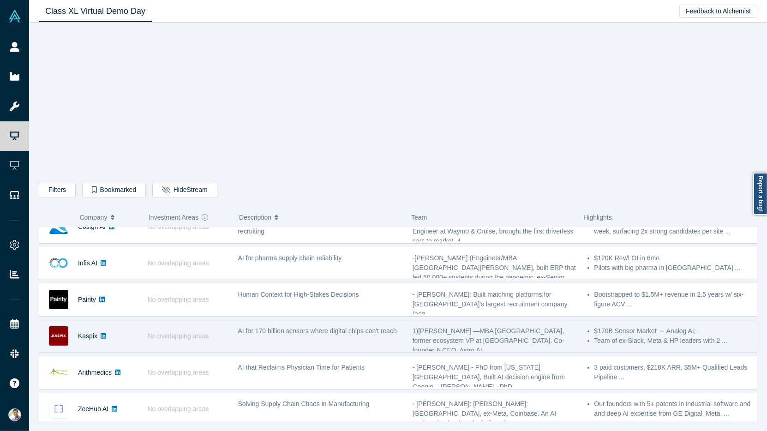
click at [264, 328] on span "AI for 170 billion sensors where digital chips can't reach" at bounding box center [317, 330] width 159 height 7
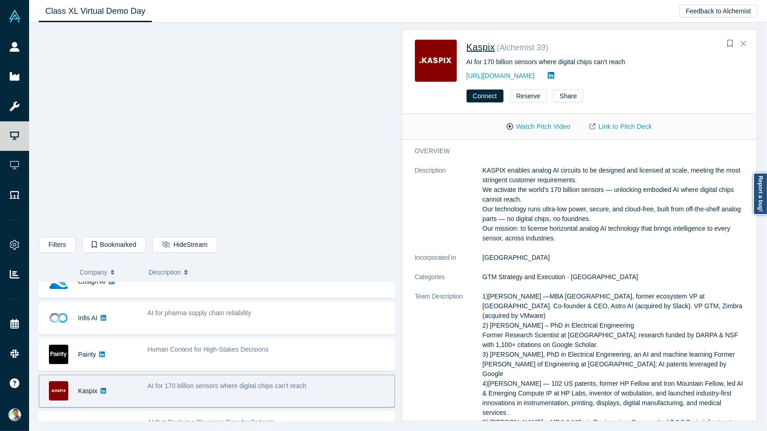
click at [486, 46] on span "Kaspix" at bounding box center [480, 47] width 29 height 10
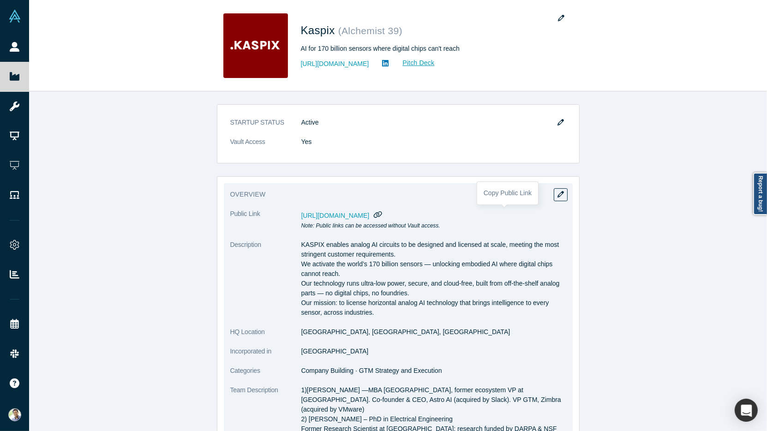
click at [382, 215] on icon "button" at bounding box center [378, 214] width 9 height 7
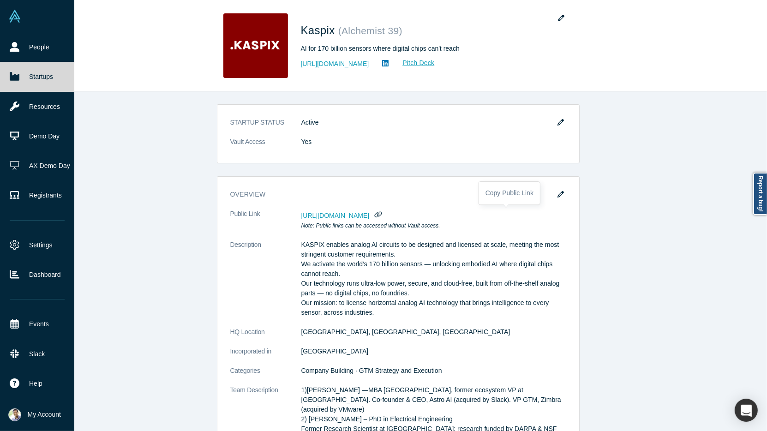
click at [33, 79] on link "Startups" at bounding box center [37, 77] width 74 height 30
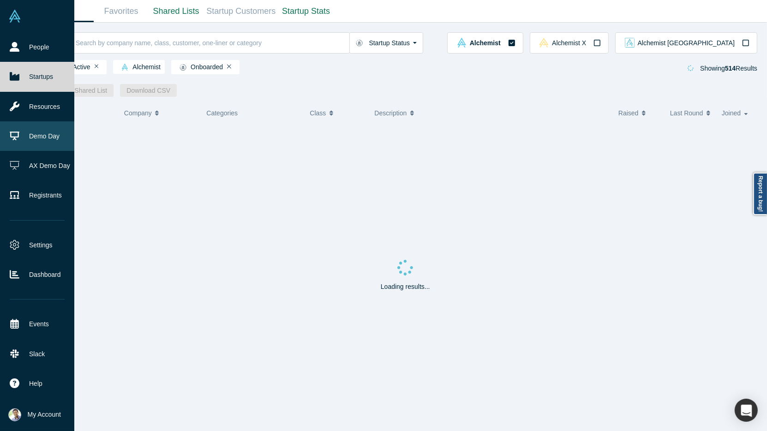
click at [24, 125] on link "Demo Day" at bounding box center [37, 136] width 74 height 30
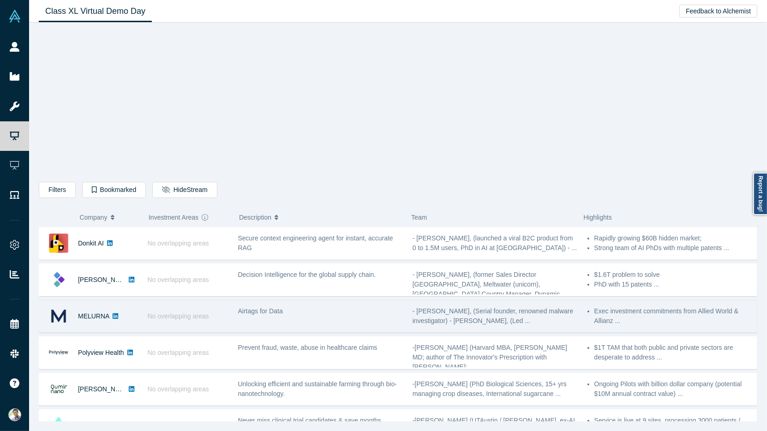
click at [216, 318] on div "No overlapping areas" at bounding box center [188, 316] width 90 height 32
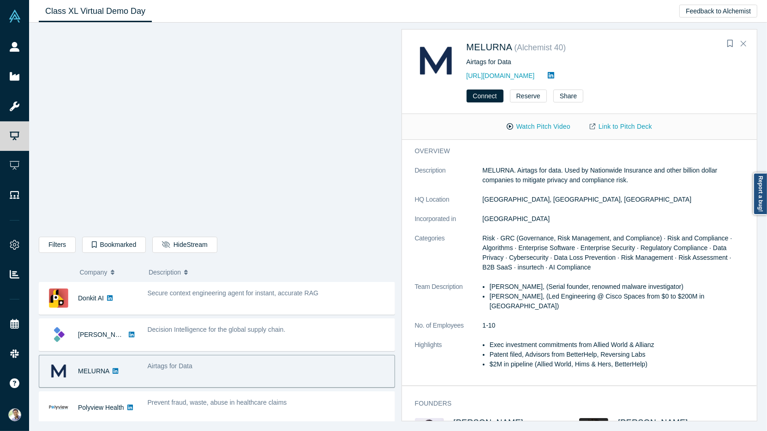
click at [499, 40] on h2 "MELURNA" at bounding box center [489, 47] width 46 height 14
click at [498, 44] on span "MELURNA" at bounding box center [489, 47] width 46 height 10
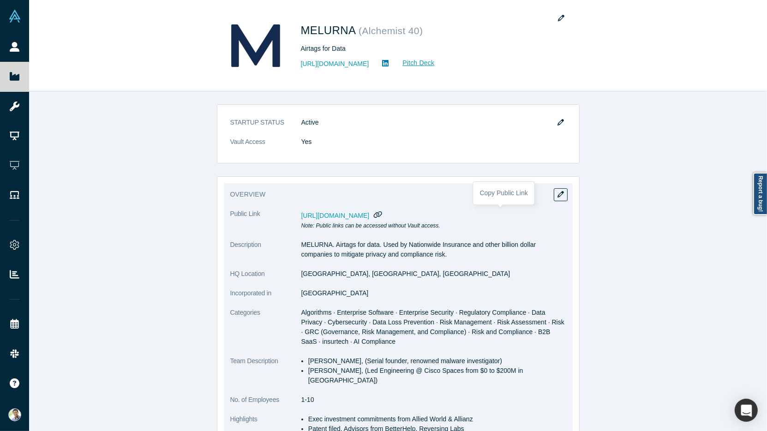
click at [382, 215] on icon "button" at bounding box center [378, 214] width 9 height 7
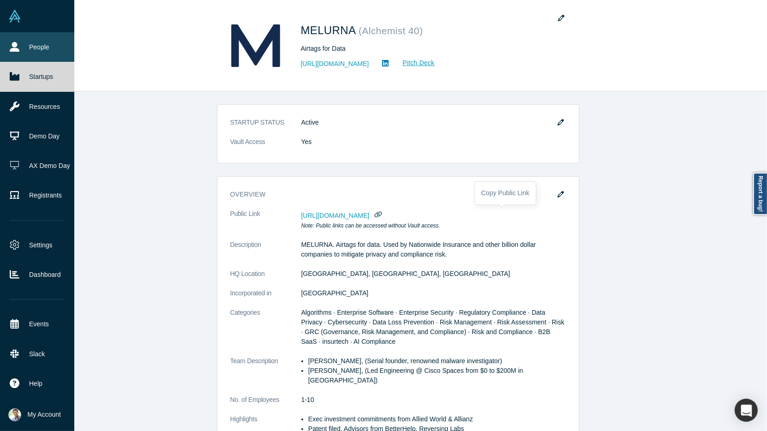
click at [26, 57] on link "People" at bounding box center [37, 47] width 74 height 30
